Goal: Task Accomplishment & Management: Use online tool/utility

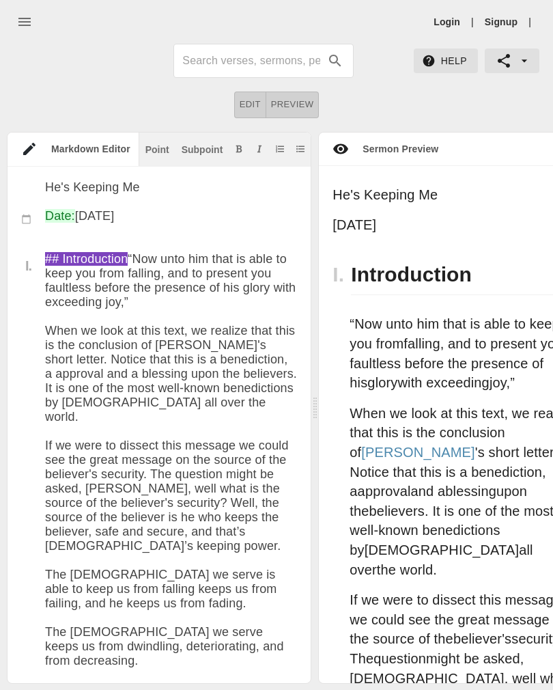
click at [444, 20] on link "Login" at bounding box center [447, 22] width 27 height 14
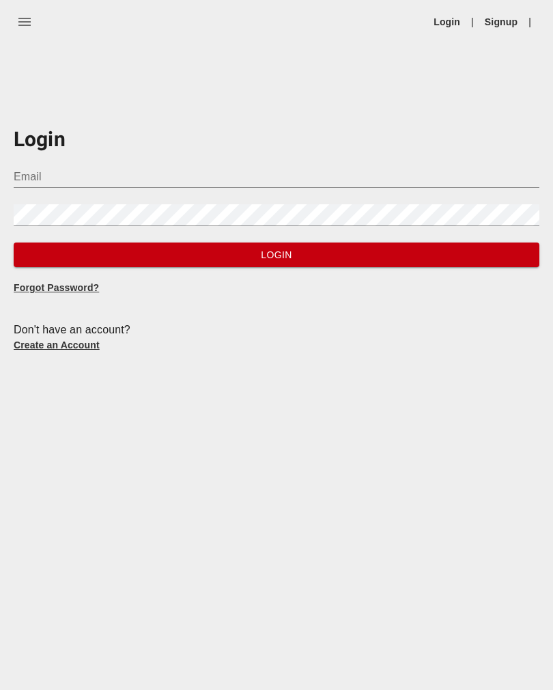
click at [42, 185] on input "Email" at bounding box center [277, 177] width 526 height 22
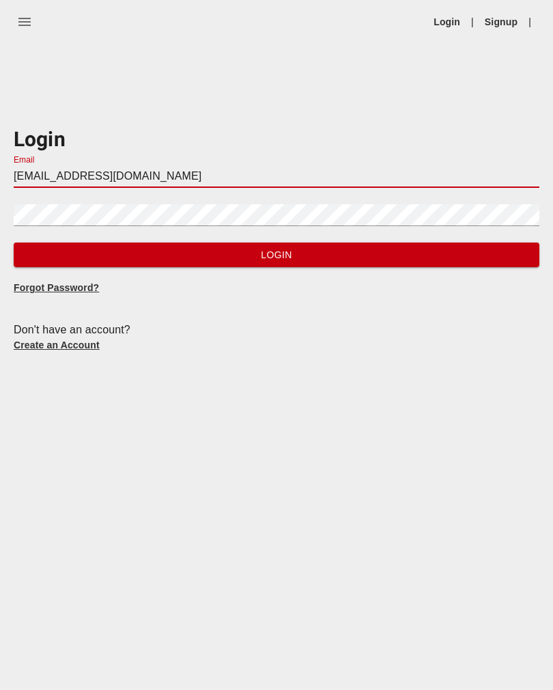
type input "[EMAIL_ADDRESS][DOMAIN_NAME]"
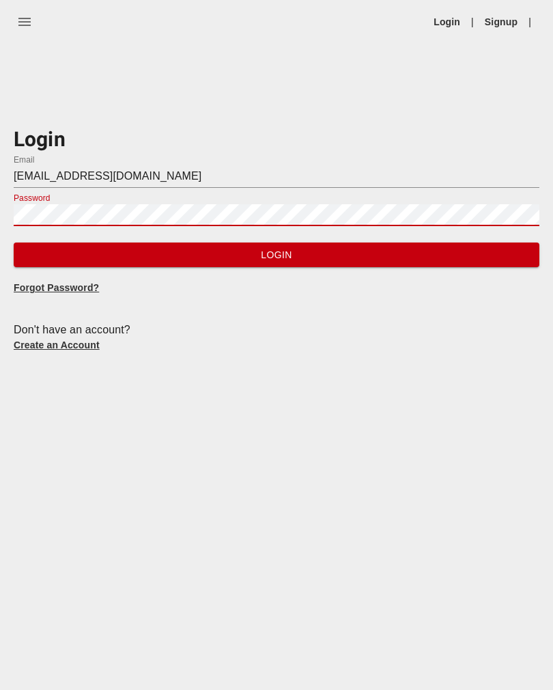
click at [482, 244] on button "Login" at bounding box center [277, 254] width 526 height 25
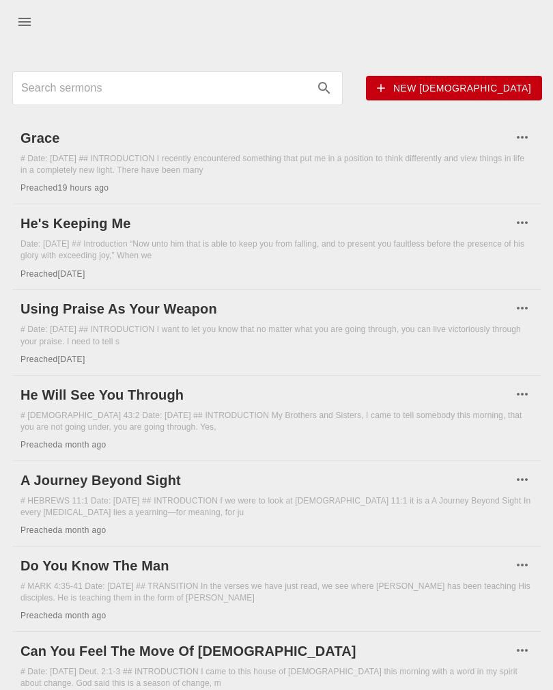
click at [38, 144] on h6 "Grace" at bounding box center [266, 138] width 492 height 22
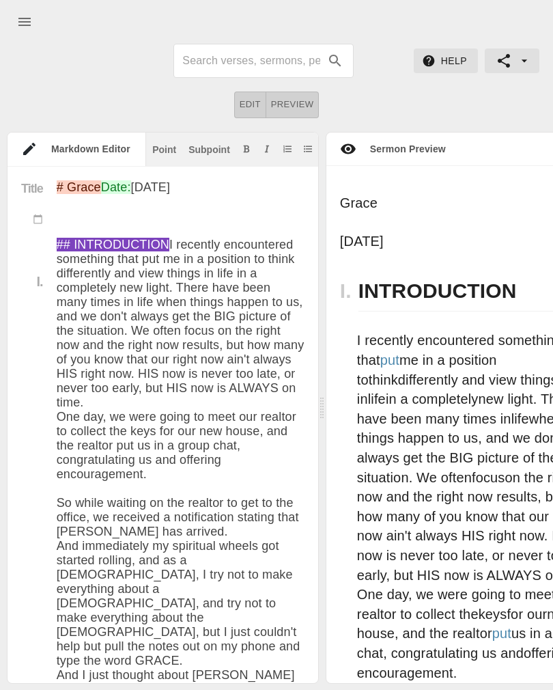
click at [326, 312] on div "I. INTRODUCTION" at bounding box center [481, 291] width 311 height 69
click at [340, 201] on span "Grace" at bounding box center [359, 202] width 38 height 15
click at [302, 107] on span "Preview" at bounding box center [292, 105] width 43 height 16
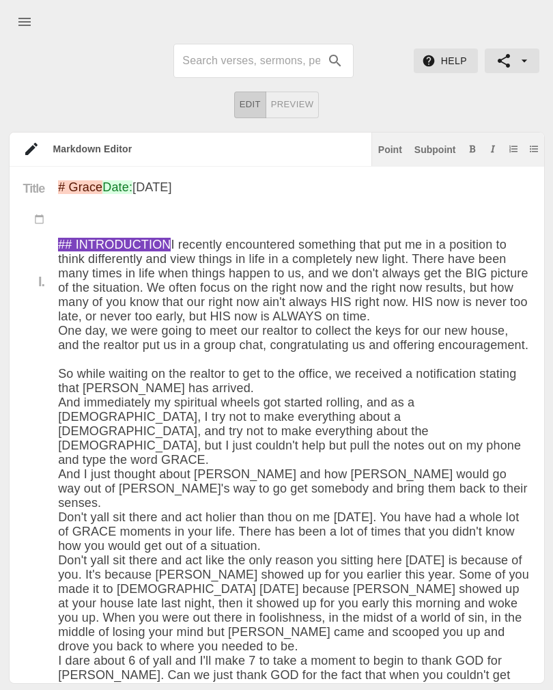
click at [255, 112] on button "Edit" at bounding box center [250, 105] width 32 height 27
click at [252, 102] on span "Edit" at bounding box center [250, 105] width 21 height 16
click at [300, 104] on span "Preview" at bounding box center [292, 105] width 43 height 16
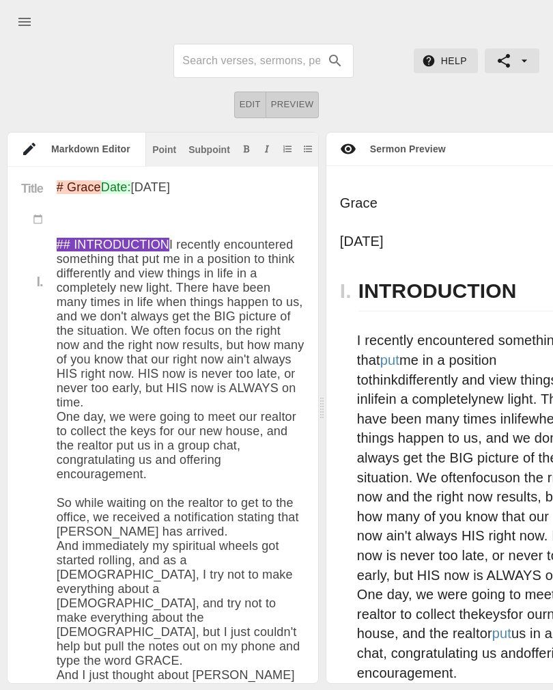
click at [305, 112] on button "Preview" at bounding box center [292, 105] width 53 height 27
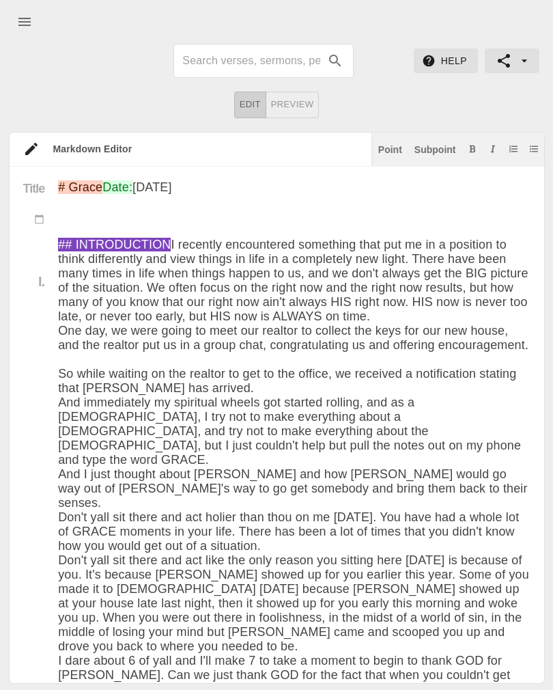
click at [303, 104] on span "Preview" at bounding box center [292, 105] width 43 height 16
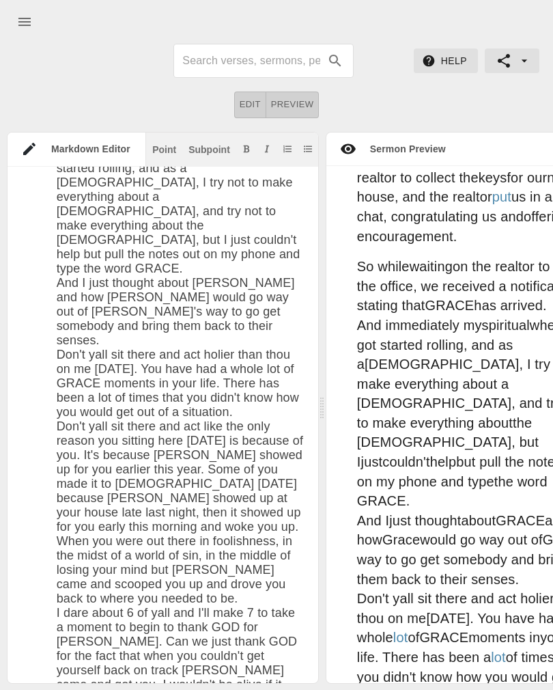
scroll to position [424, 0]
